Goal: Information Seeking & Learning: Find specific fact

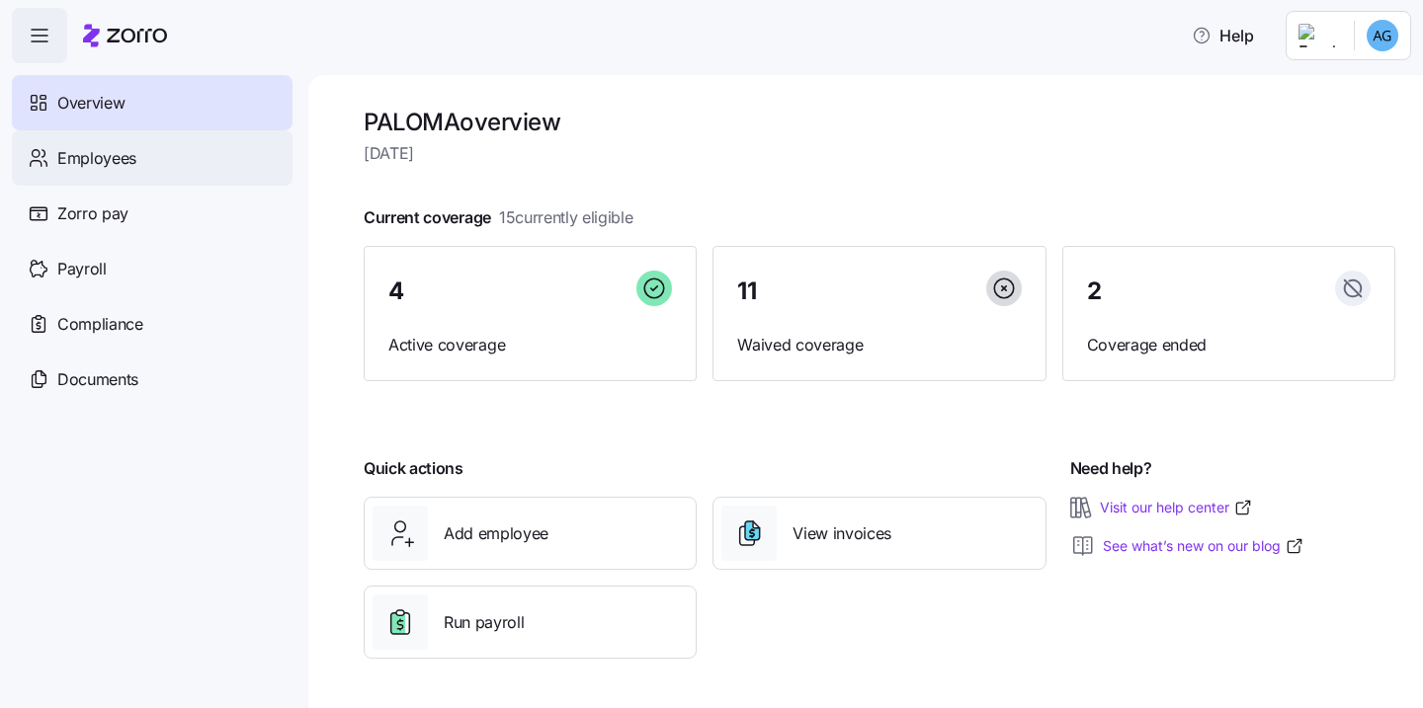
click at [148, 162] on div "Employees" at bounding box center [152, 157] width 281 height 55
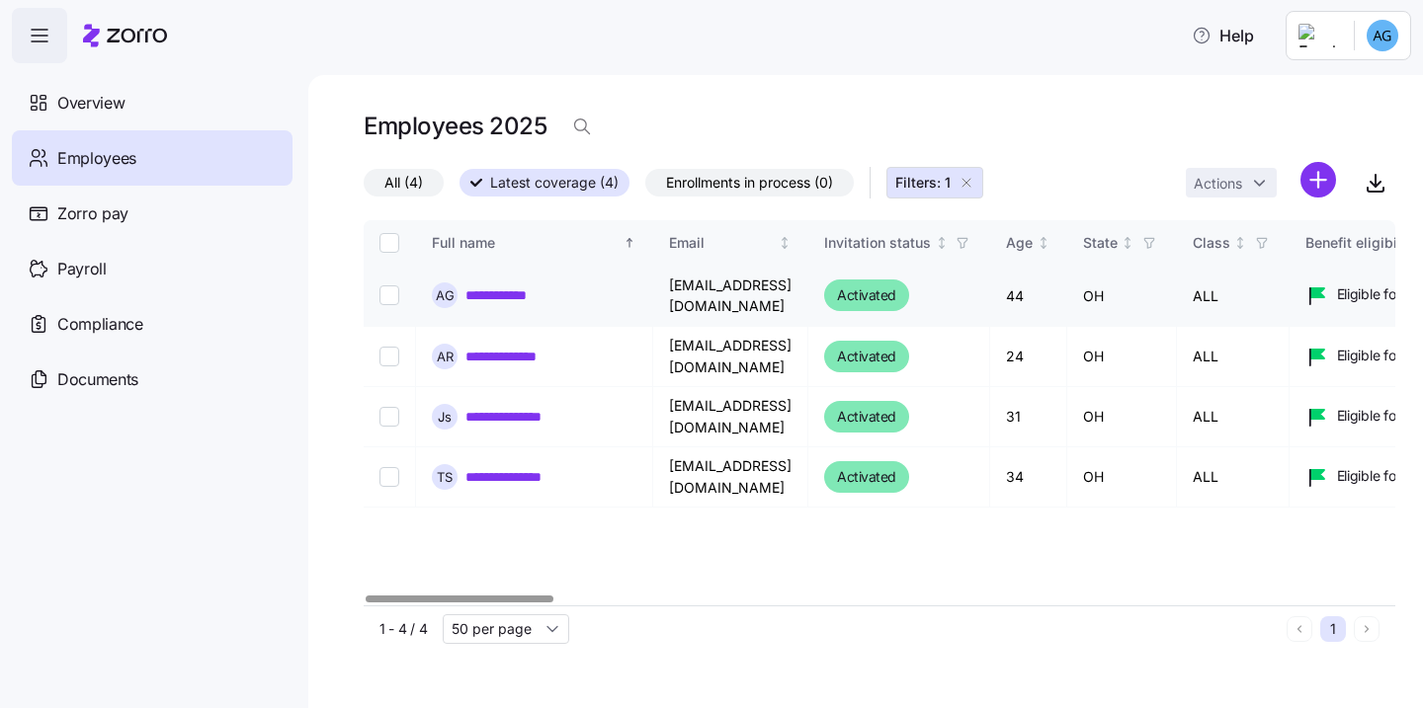
click at [484, 299] on link "**********" at bounding box center [513, 296] width 96 height 20
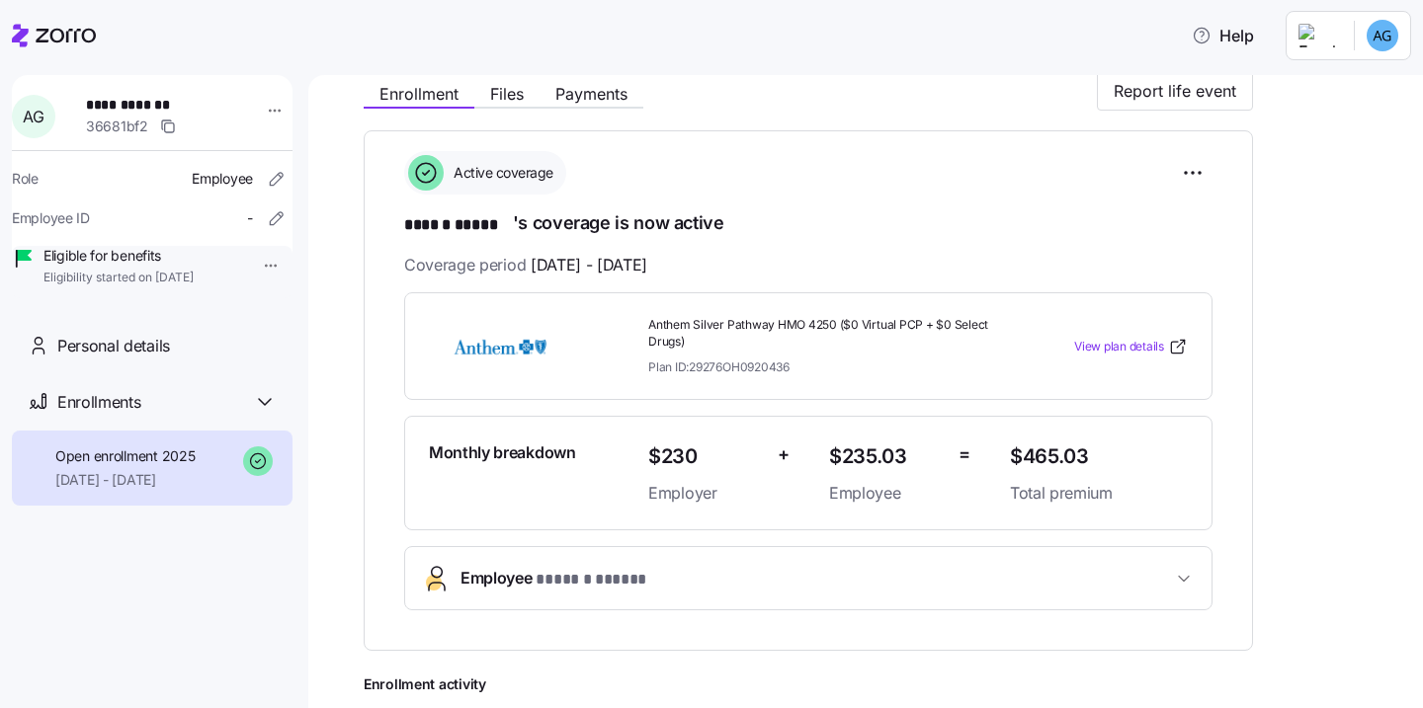
scroll to position [255, 0]
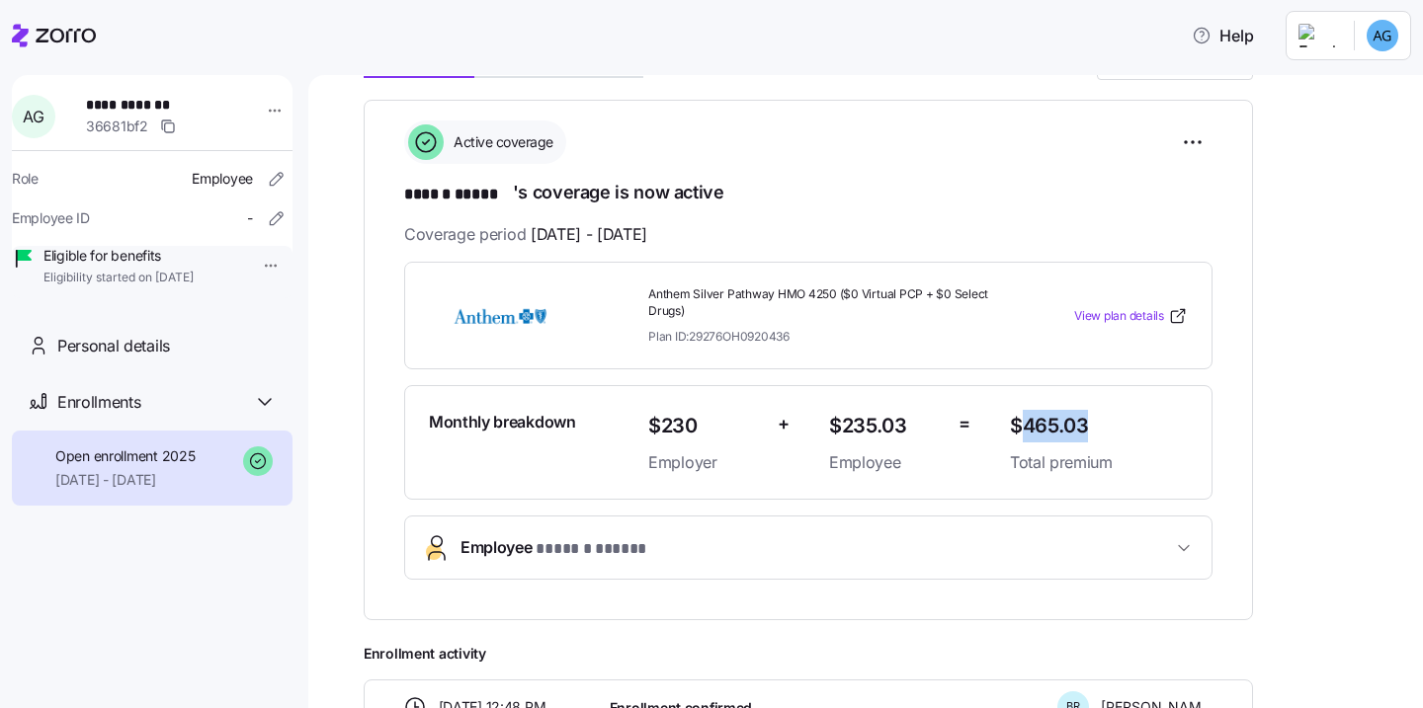
drag, startPoint x: 1093, startPoint y: 428, endPoint x: 1020, endPoint y: 426, distance: 73.1
click at [1020, 426] on span "$465.03" at bounding box center [1099, 426] width 178 height 33
copy span "465.03"
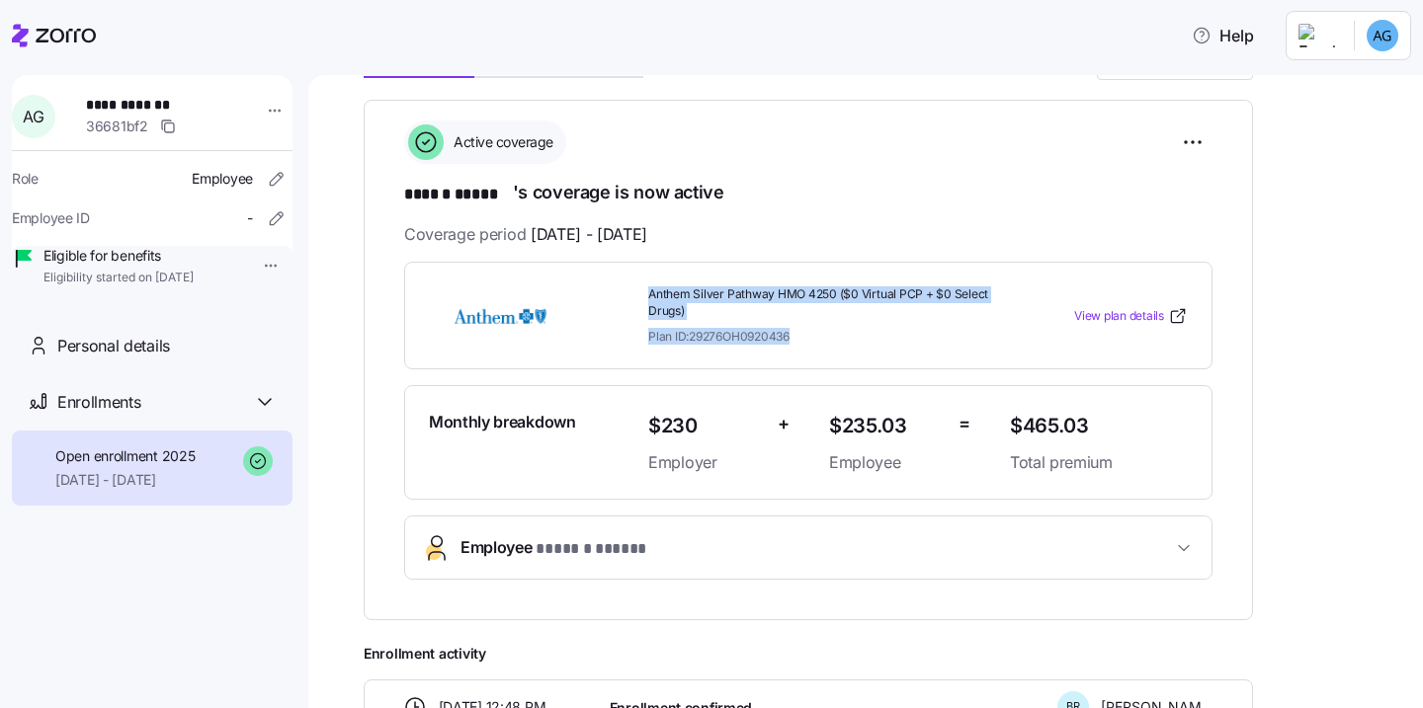
drag, startPoint x: 647, startPoint y: 290, endPoint x: 798, endPoint y: 328, distance: 156.0
click at [798, 328] on div "Anthem Silver Pathway HMO 4250 ($0 Virtual PCP + $0 Select Drugs) Plan ID: 2927…" at bounding box center [821, 316] width 362 height 74
copy div "Anthem Silver Pathway HMO 4250 ($0 Virtual PCP + $0 Select Drugs) Plan ID: 2927…"
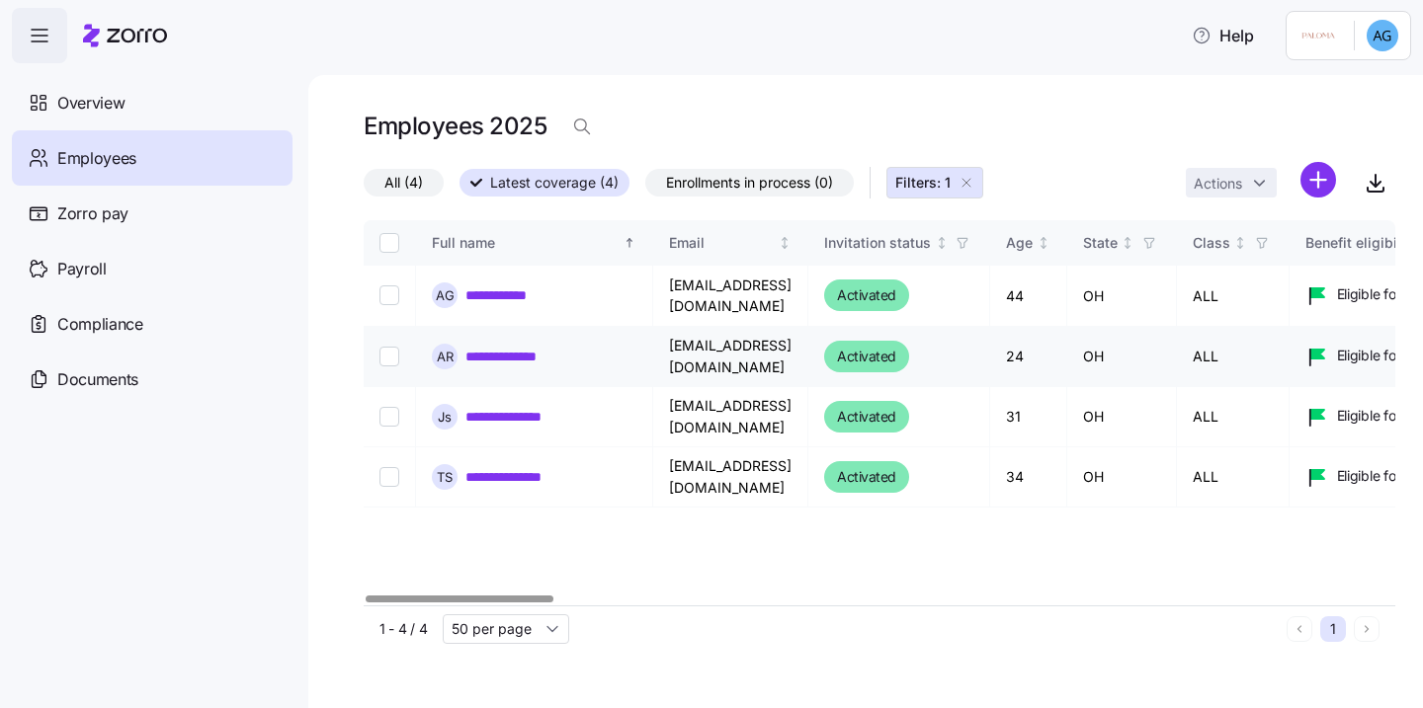
click at [522, 354] on link "**********" at bounding box center [515, 357] width 101 height 20
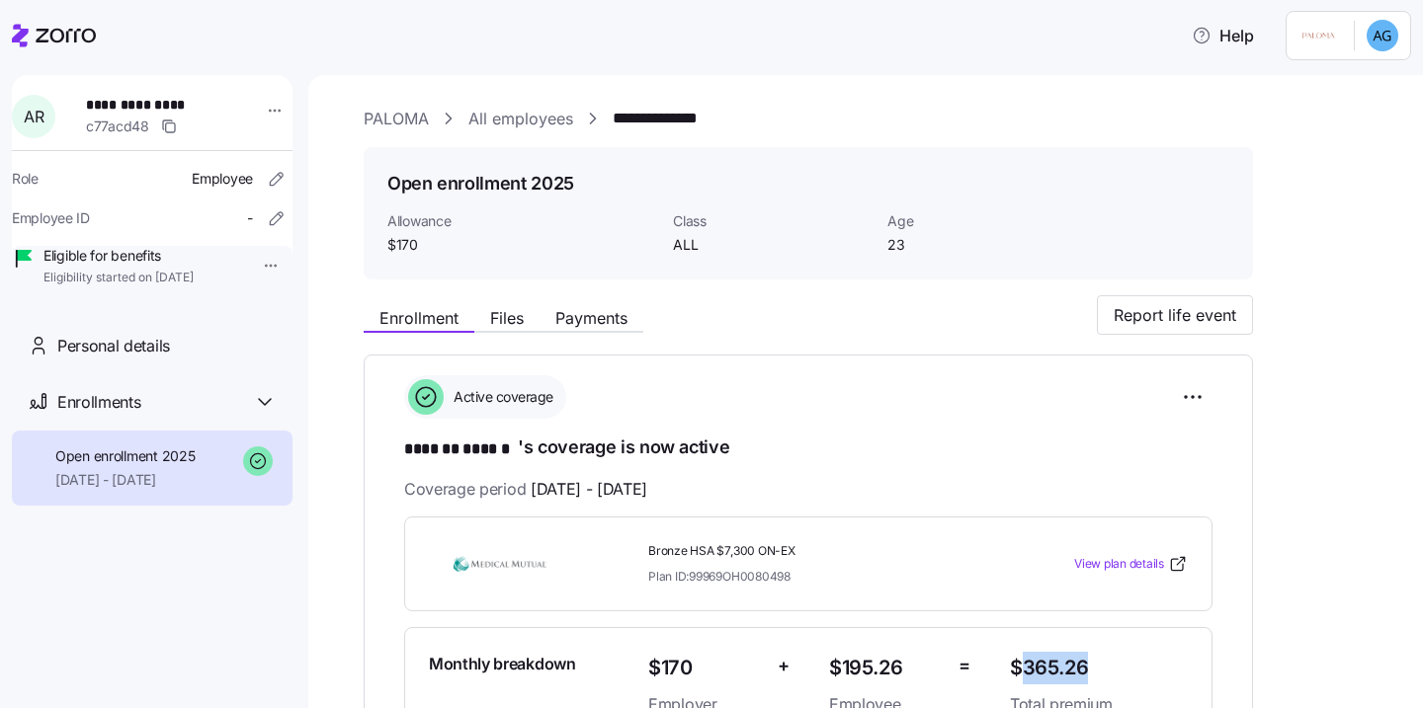
drag, startPoint x: 1092, startPoint y: 663, endPoint x: 1023, endPoint y: 663, distance: 69.2
click at [1023, 663] on span "$365.26" at bounding box center [1099, 668] width 178 height 33
copy span "365.26"
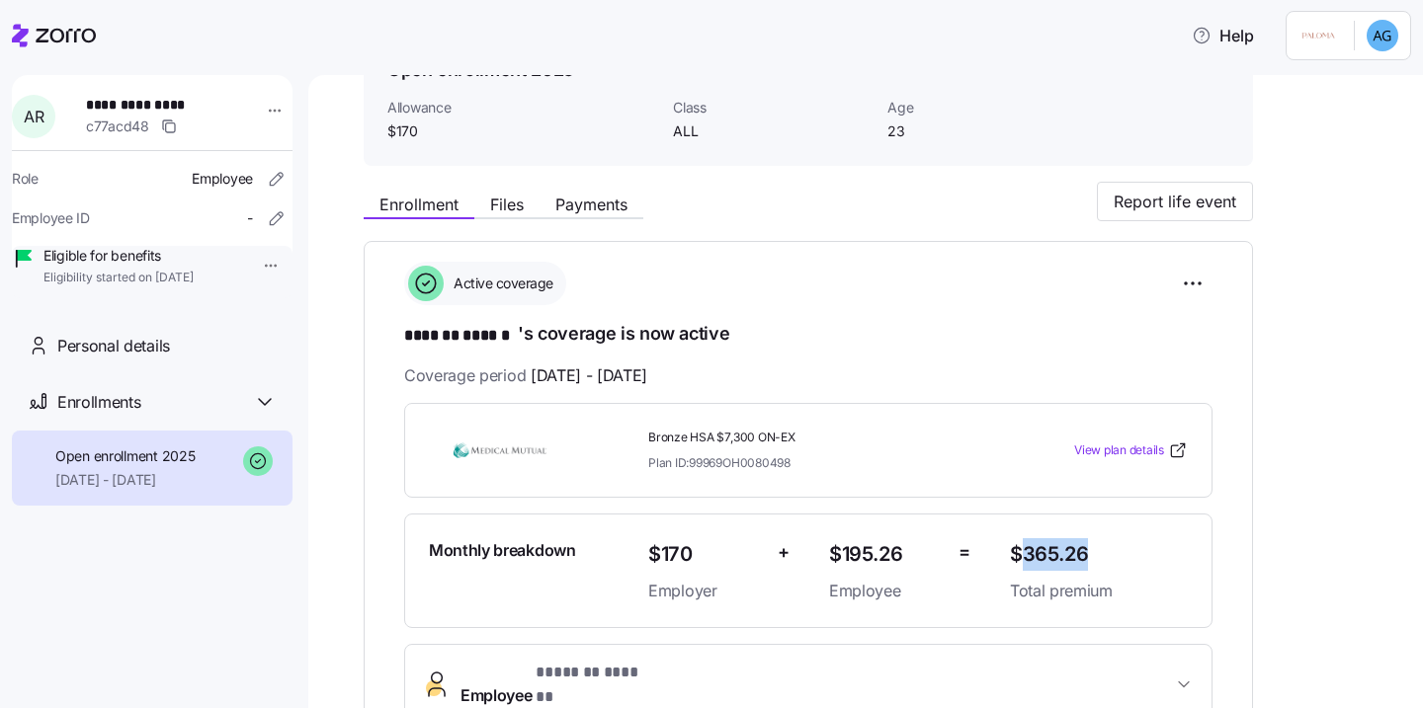
scroll to position [120, 0]
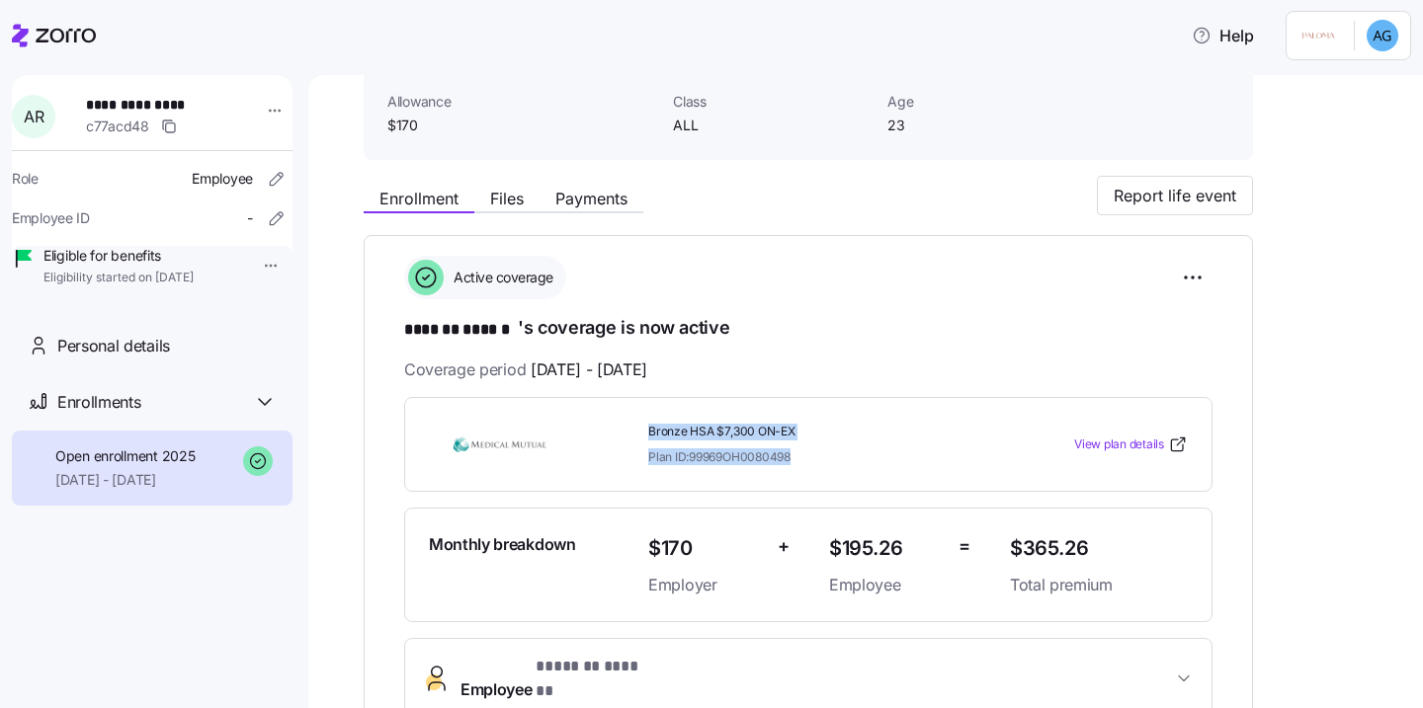
drag, startPoint x: 645, startPoint y: 423, endPoint x: 807, endPoint y: 458, distance: 165.9
click at [807, 458] on div "Bronze HSA $7,300 ON-EX Plan ID: 99969OH0080498" at bounding box center [821, 444] width 362 height 57
copy div "Bronze HSA $7,300 ON-EX Plan ID: 99969OH0080498"
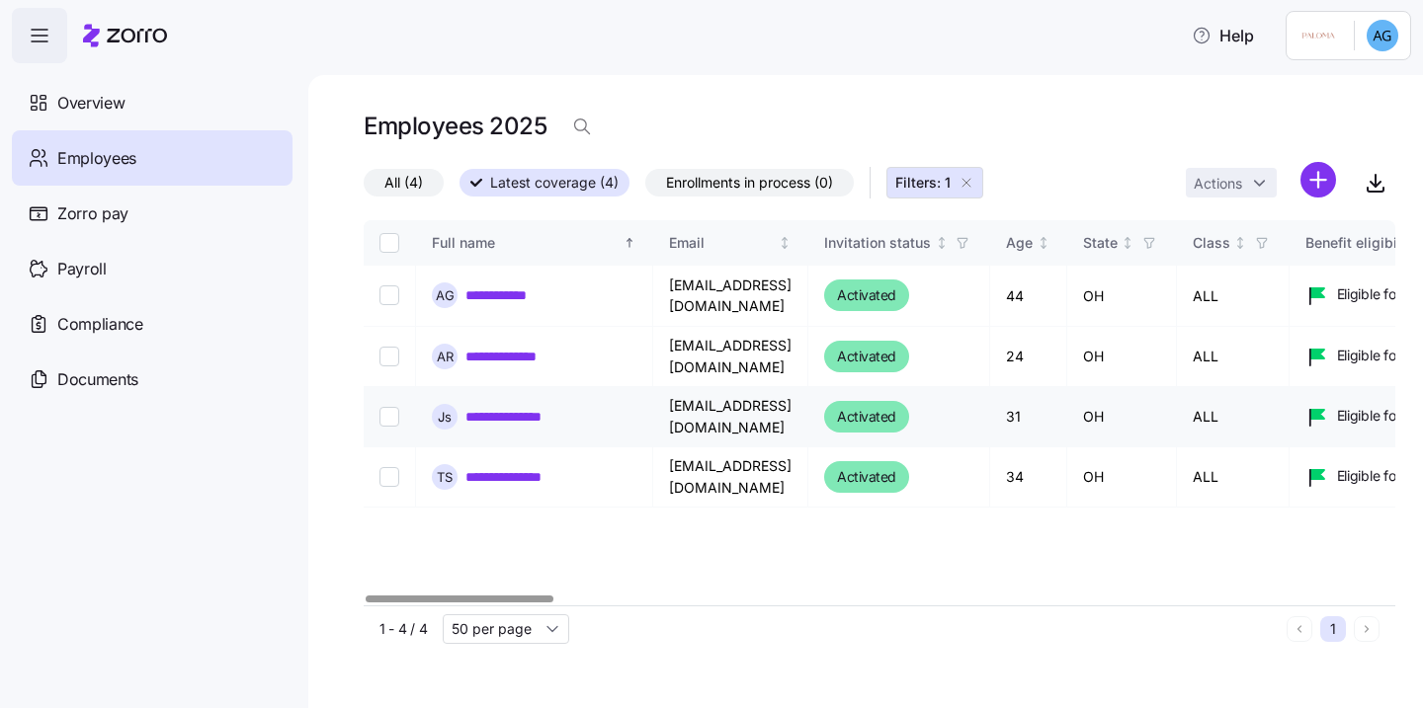
click at [553, 413] on link "**********" at bounding box center [522, 417] width 115 height 20
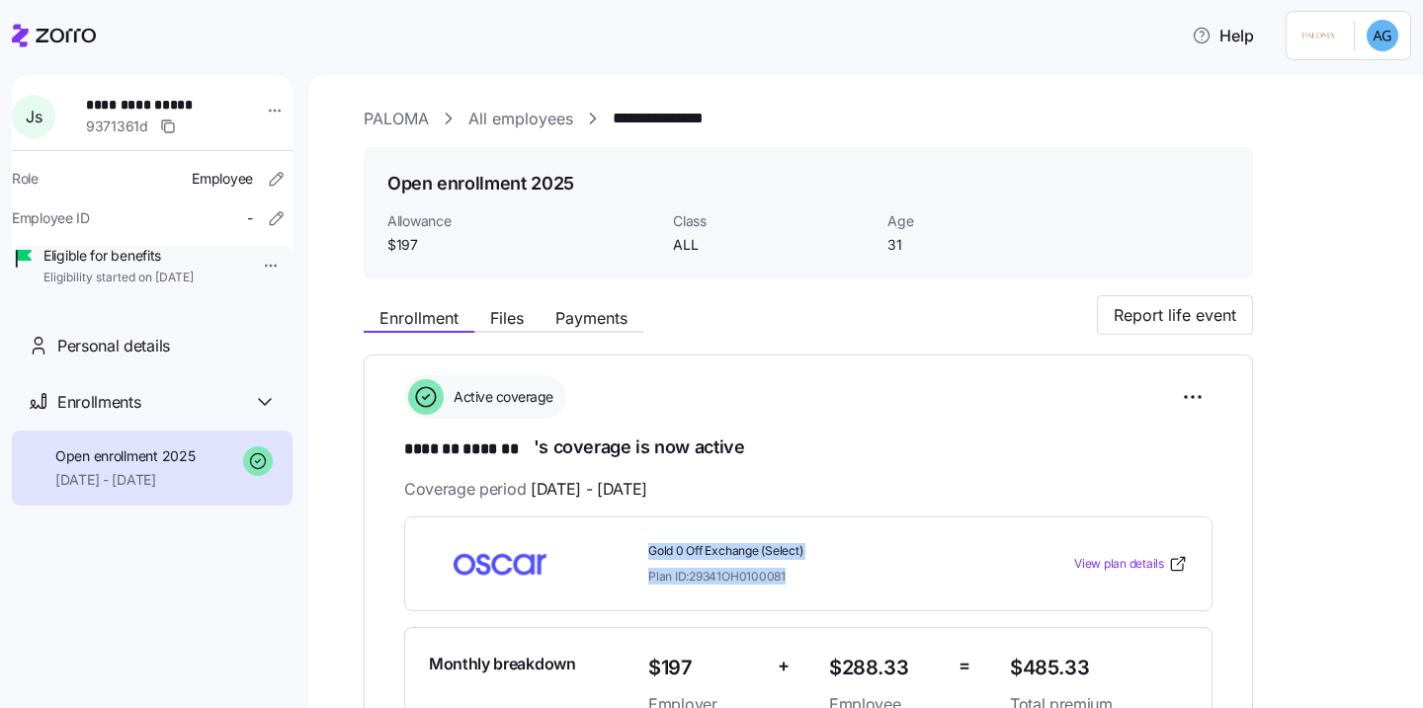
drag, startPoint x: 651, startPoint y: 547, endPoint x: 809, endPoint y: 577, distance: 160.9
click at [811, 580] on div "Gold 0 Off Exchange (Select) Plan ID: 29341OH0100081" at bounding box center [821, 564] width 346 height 42
copy div "Gold 0 Off Exchange (Select) Plan ID: 29341OH0100081"
click at [905, 663] on span "$288.33" at bounding box center [886, 668] width 114 height 33
drag, startPoint x: 1092, startPoint y: 661, endPoint x: 1024, endPoint y: 659, distance: 68.2
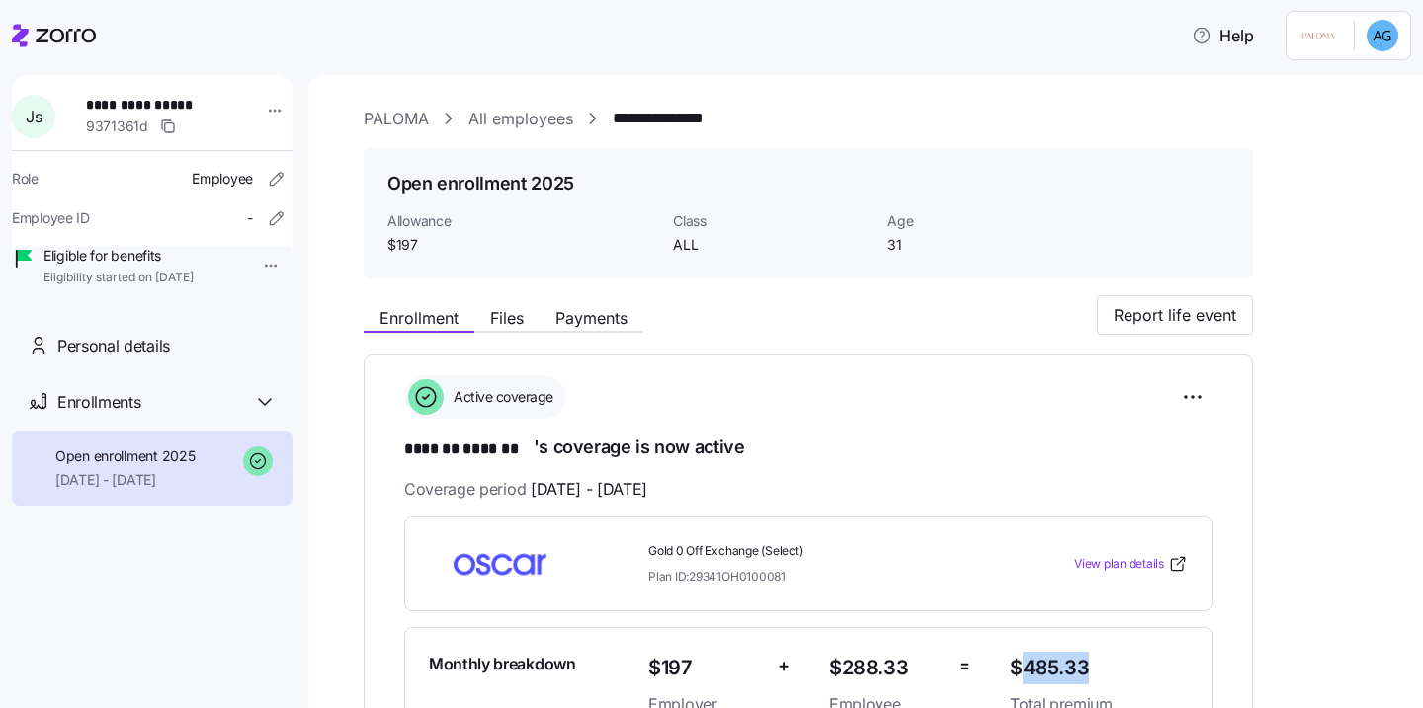
click at [1024, 659] on span "$485.33" at bounding box center [1099, 668] width 178 height 33
copy span "485.33"
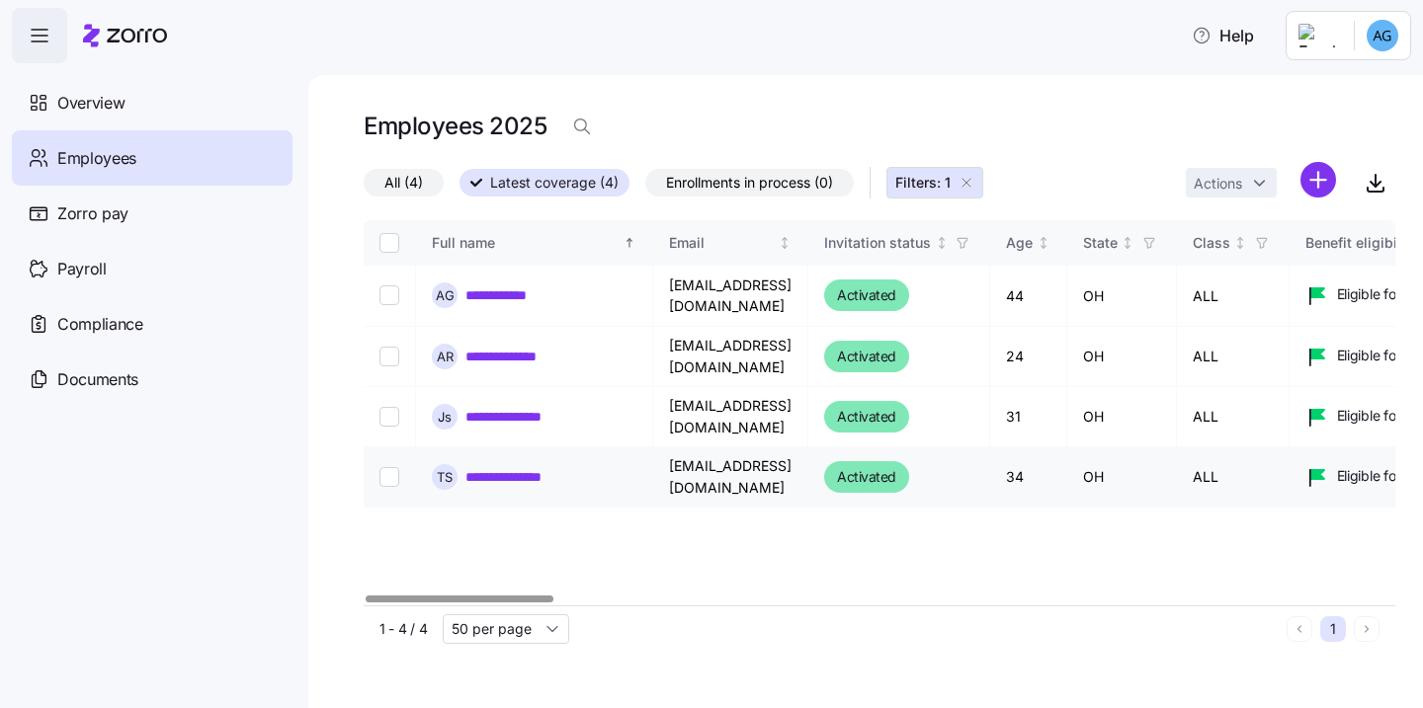
click at [508, 473] on link "**********" at bounding box center [517, 477] width 104 height 20
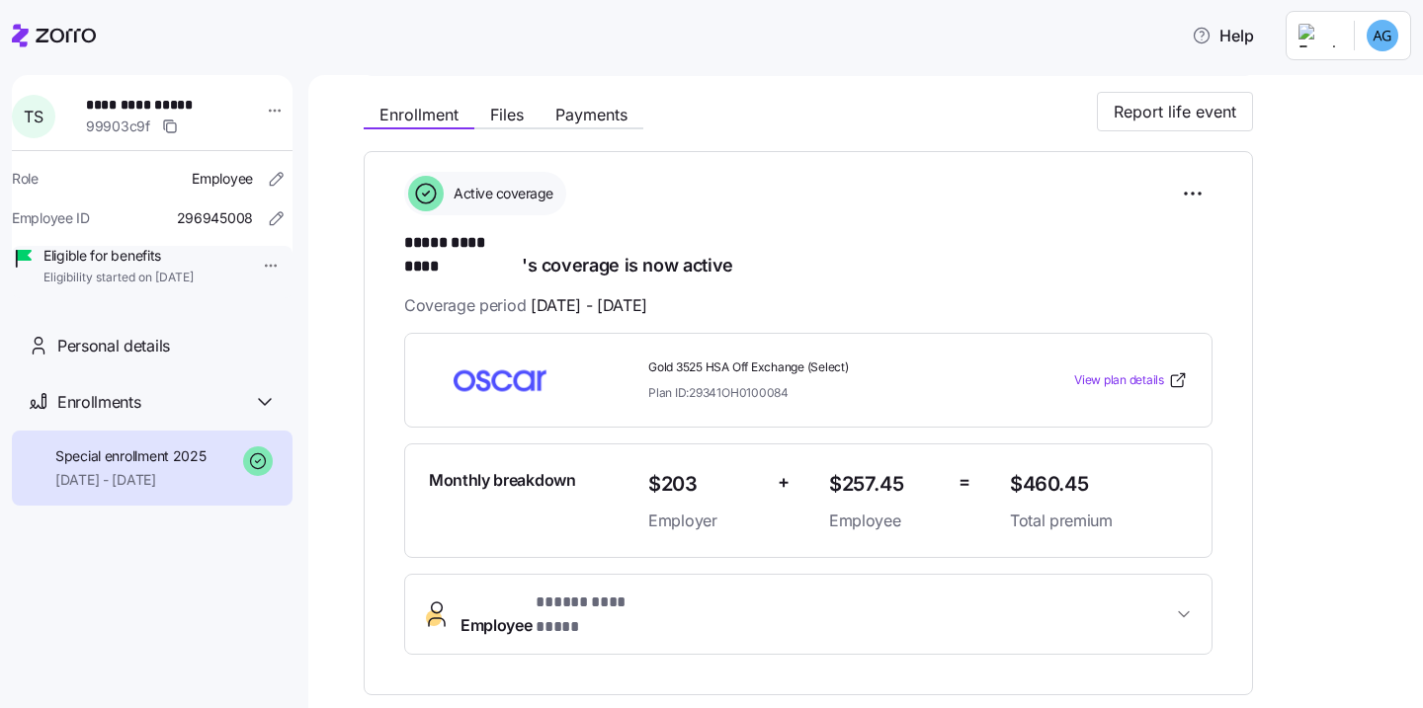
scroll to position [217, 0]
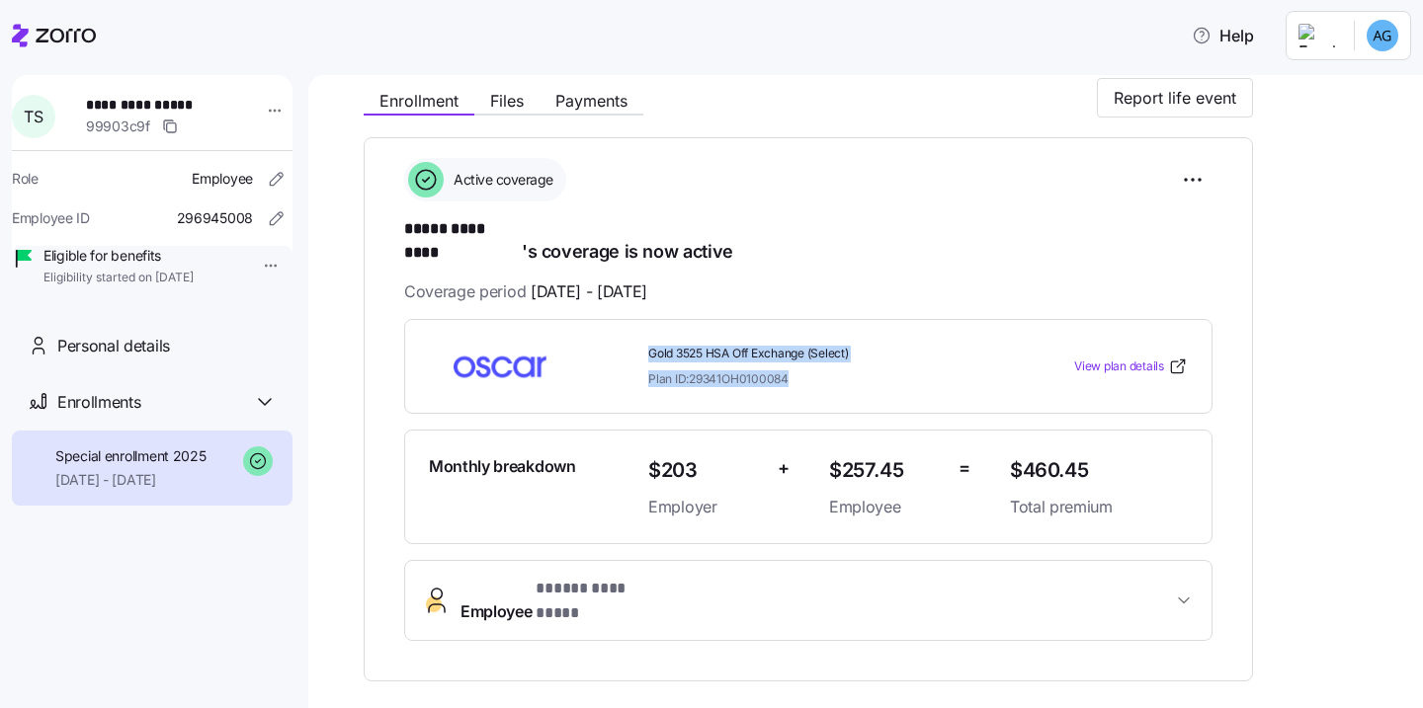
drag, startPoint x: 651, startPoint y: 326, endPoint x: 821, endPoint y: 355, distance: 172.4
click at [821, 355] on div "Gold 3525 HSA Off Exchange (Select) Plan ID: 29341OH0100084" at bounding box center [821, 367] width 346 height 42
copy div "Gold 3525 HSA Off Exchange (Select) Plan ID: 29341OH0100084"
drag, startPoint x: 1101, startPoint y: 441, endPoint x: 1025, endPoint y: 442, distance: 76.1
click at [1025, 455] on span "$460.45" at bounding box center [1099, 471] width 178 height 33
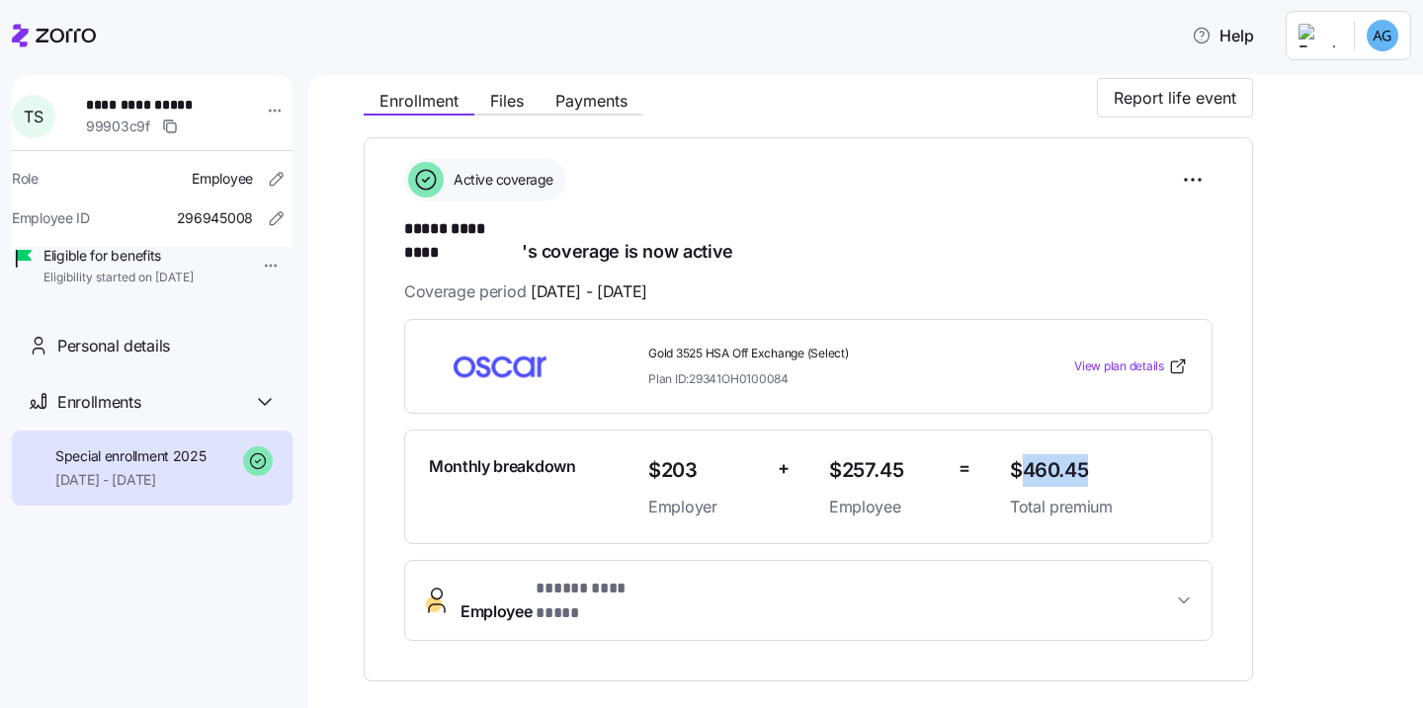
copy span "460.45"
